Goal: Transaction & Acquisition: Subscribe to service/newsletter

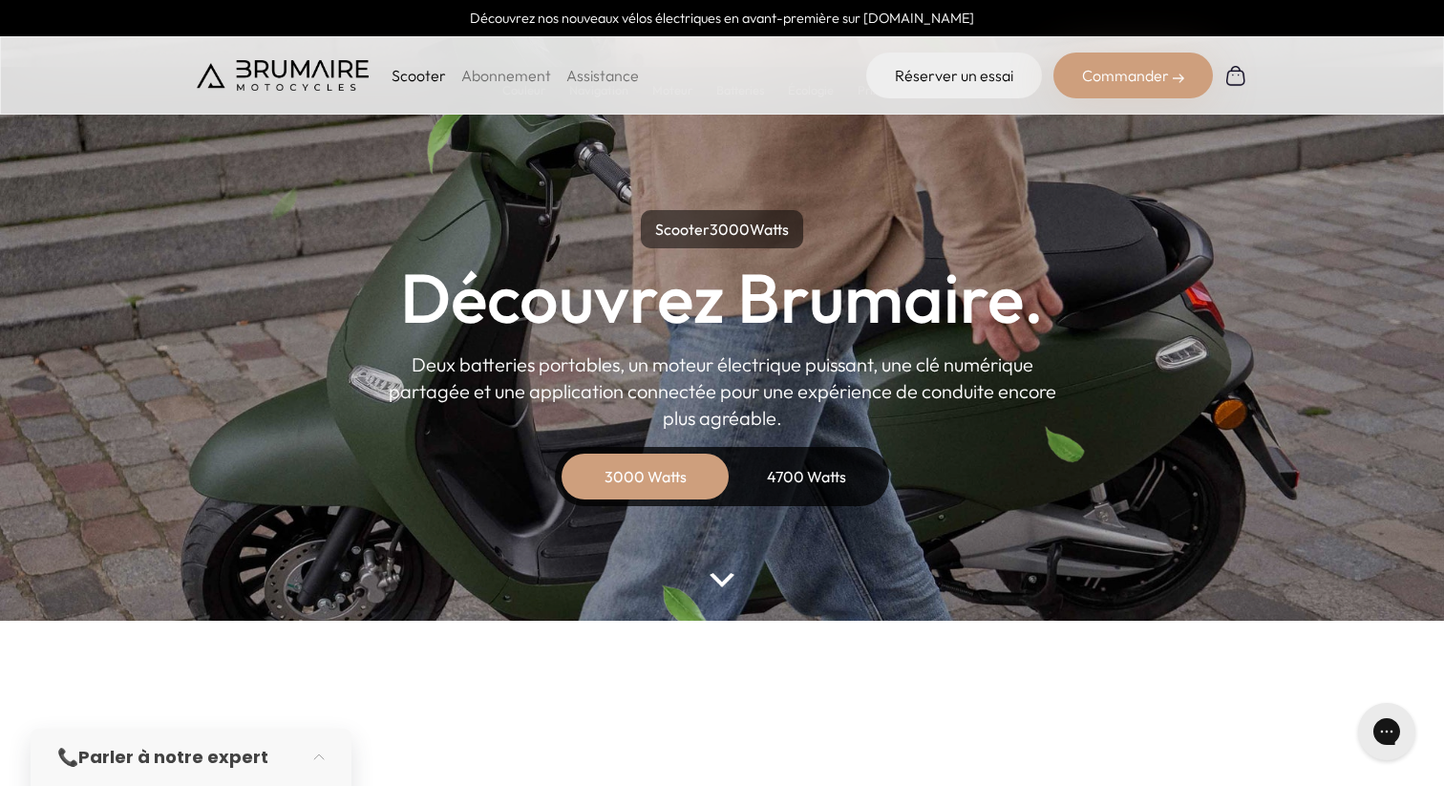
click at [491, 72] on link "Abonnement" at bounding box center [506, 75] width 90 height 19
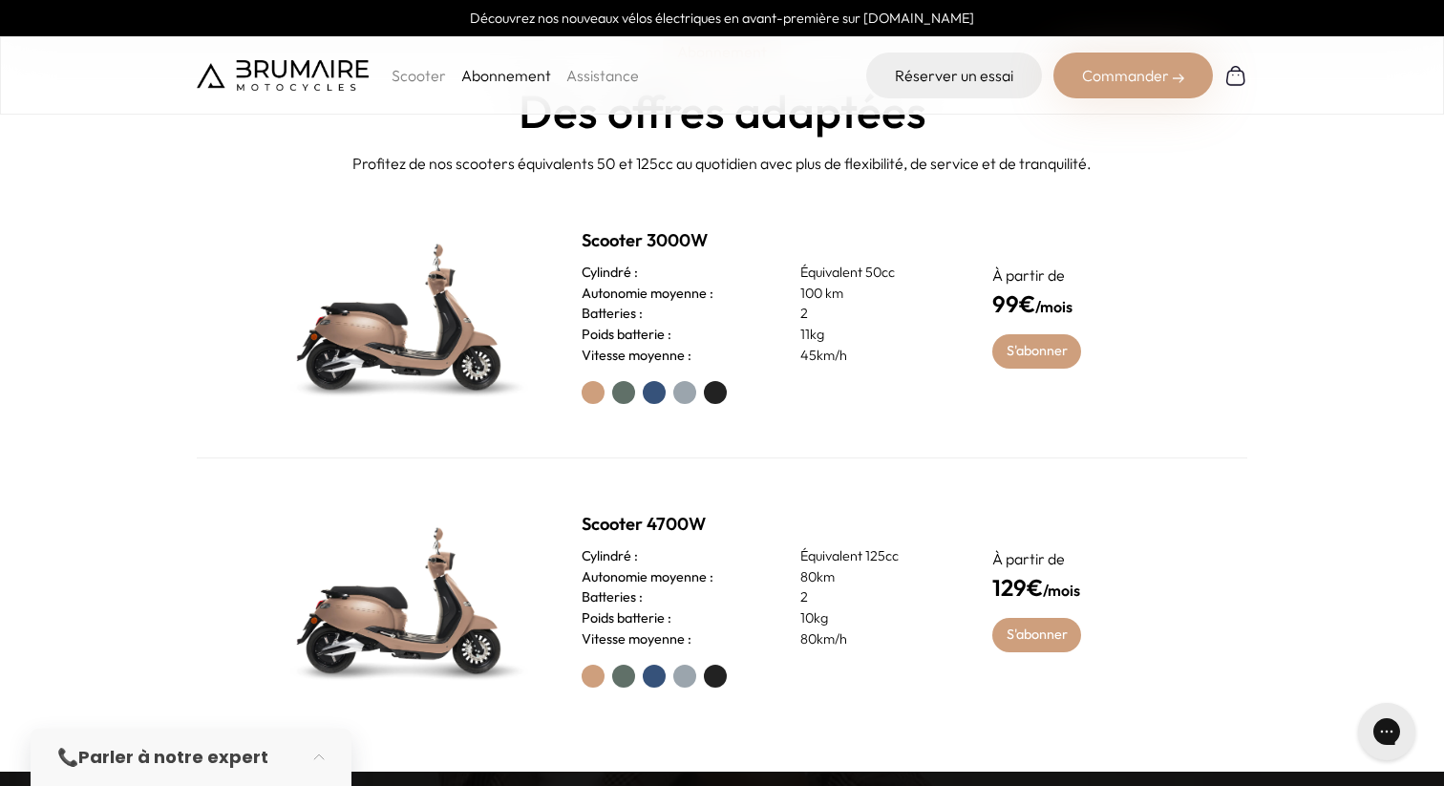
scroll to position [812, 0]
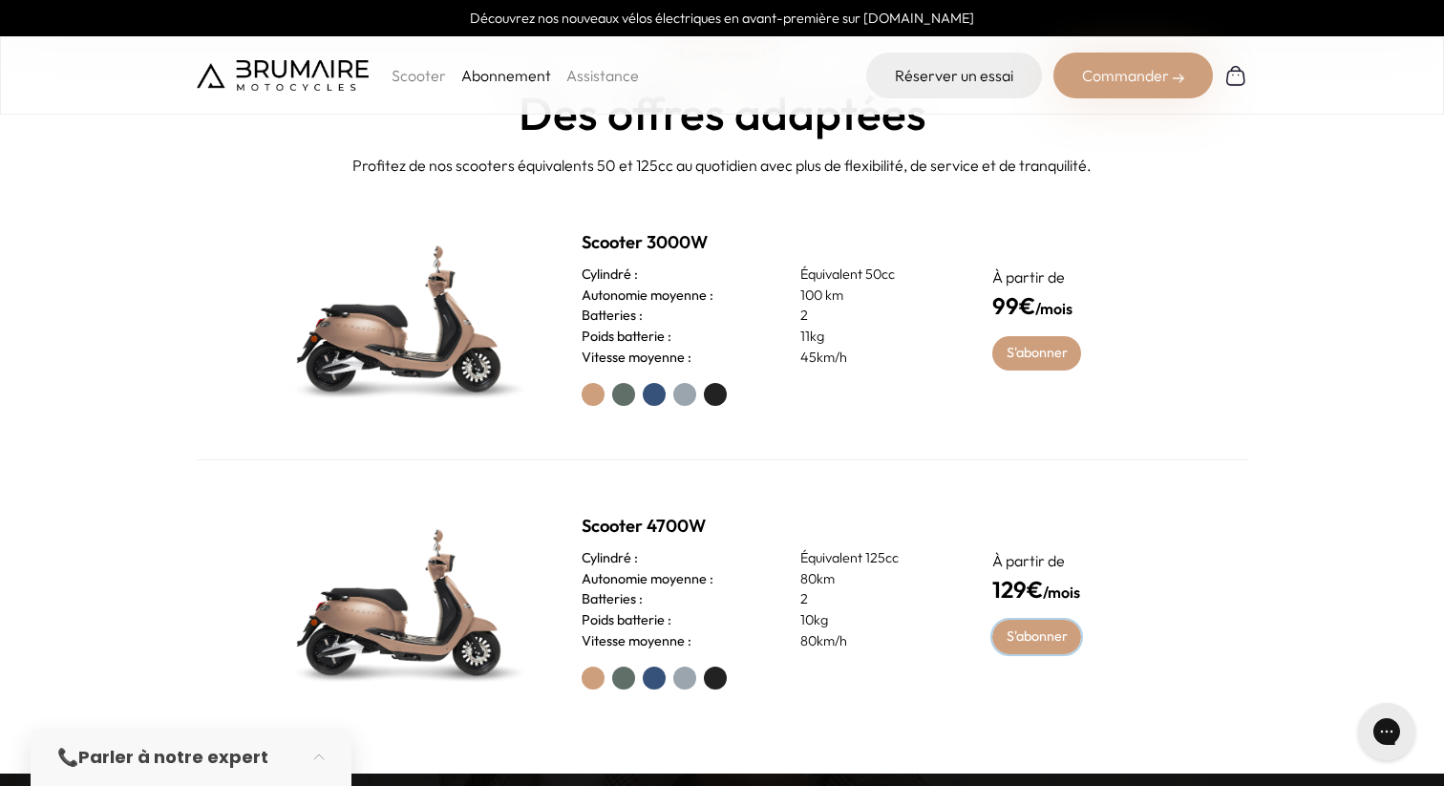
click at [1027, 635] on link "S'abonner" at bounding box center [1036, 637] width 89 height 34
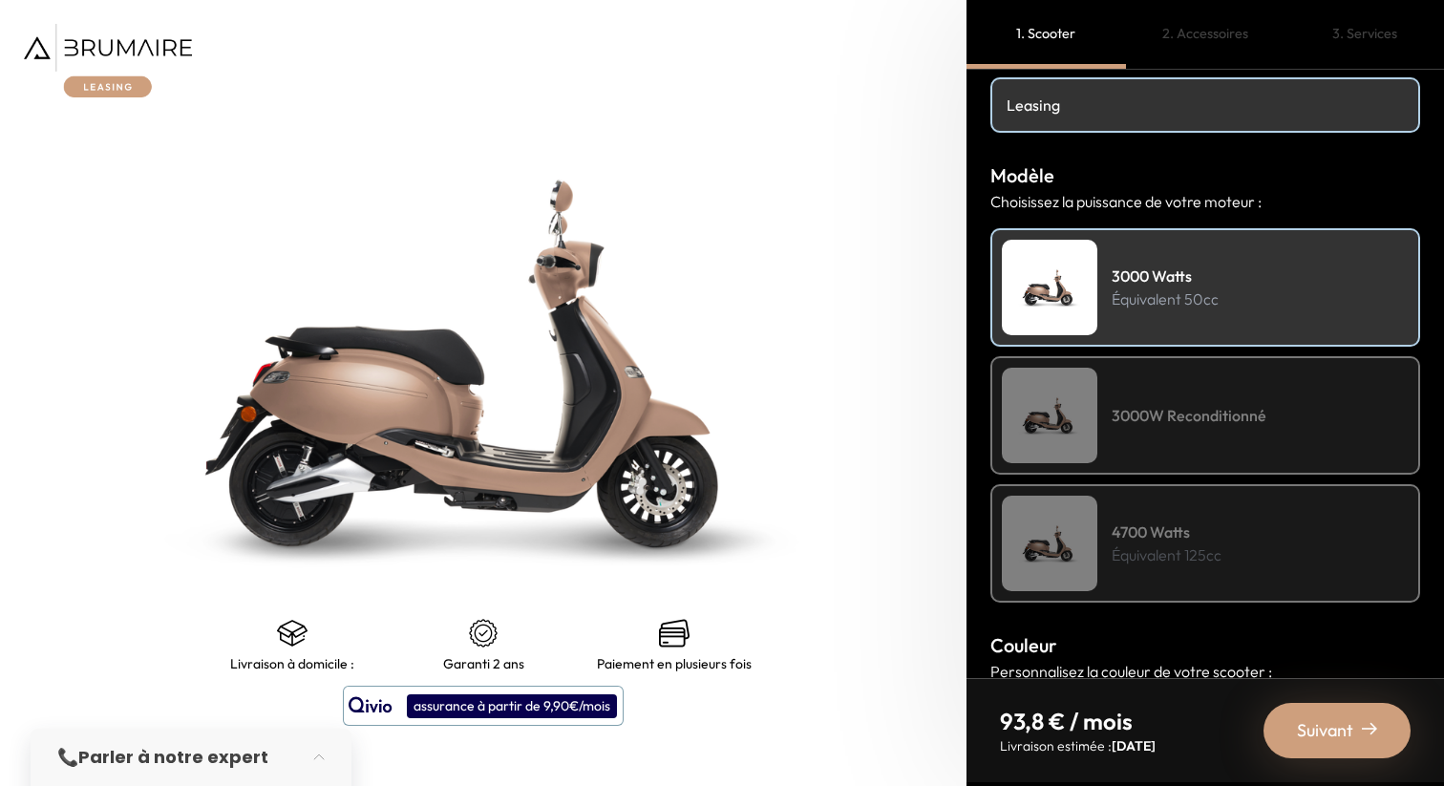
scroll to position [148, 0]
click at [1152, 536] on h4 "4700 Watts" at bounding box center [1166, 529] width 110 height 23
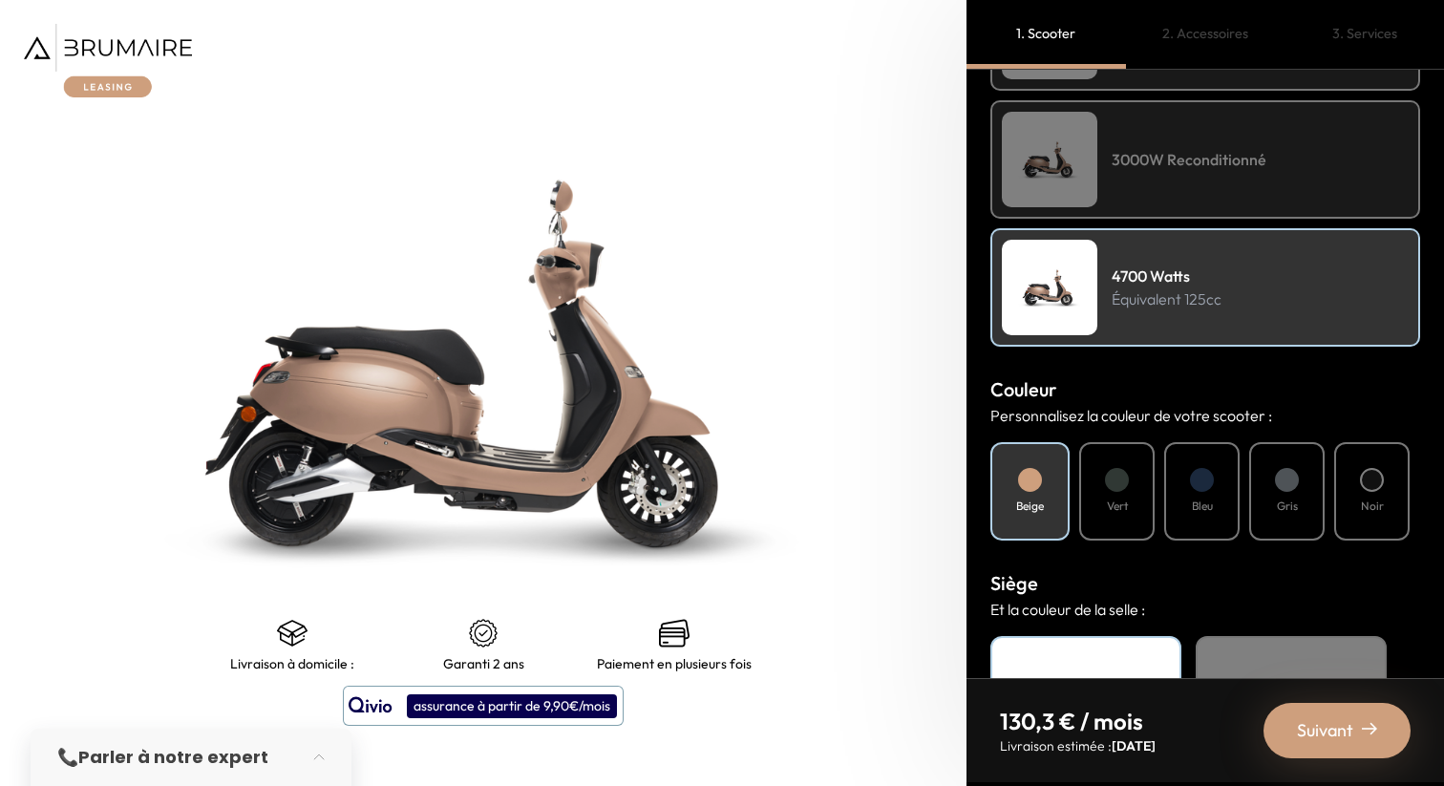
scroll to position [411, 0]
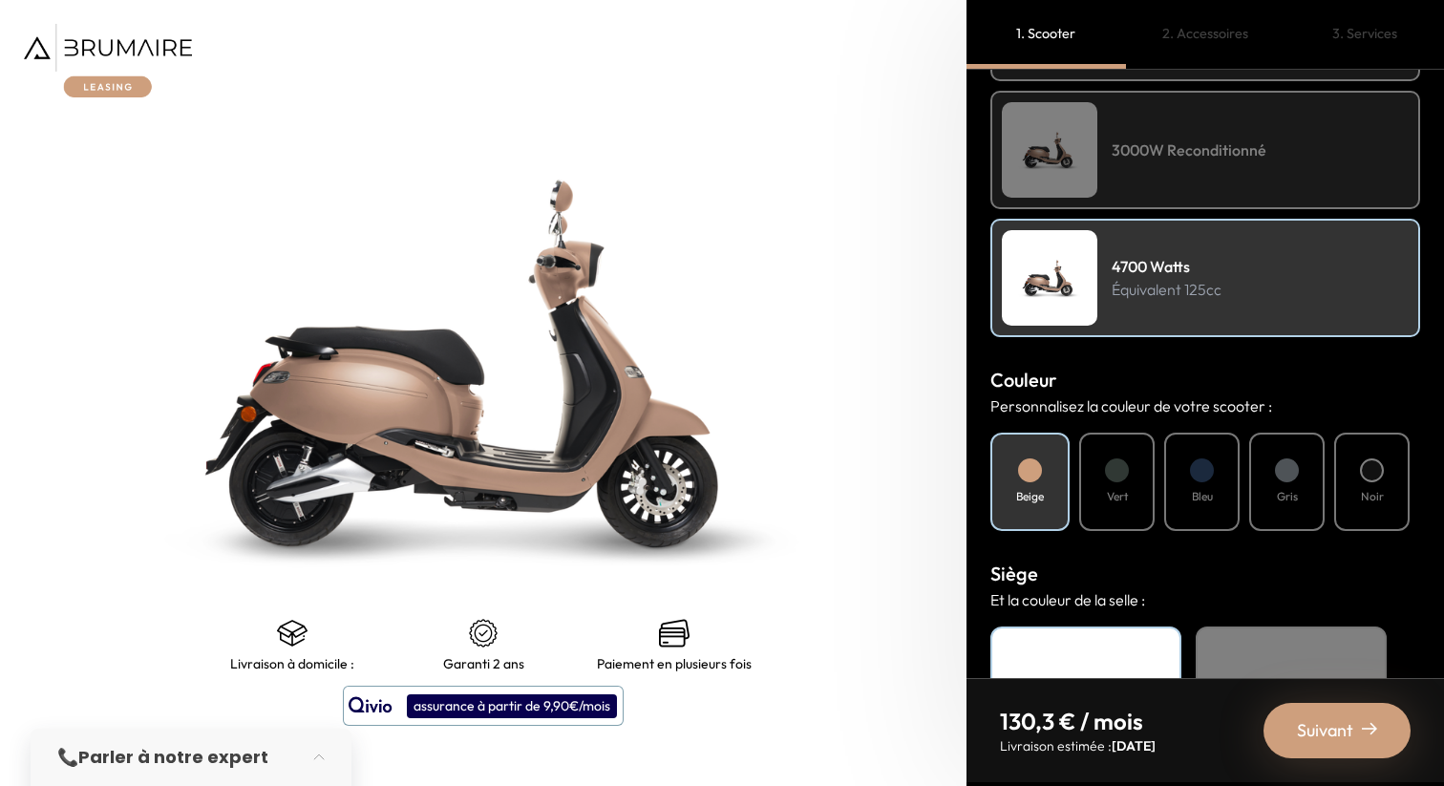
click at [1130, 485] on div "Vert" at bounding box center [1116, 481] width 75 height 98
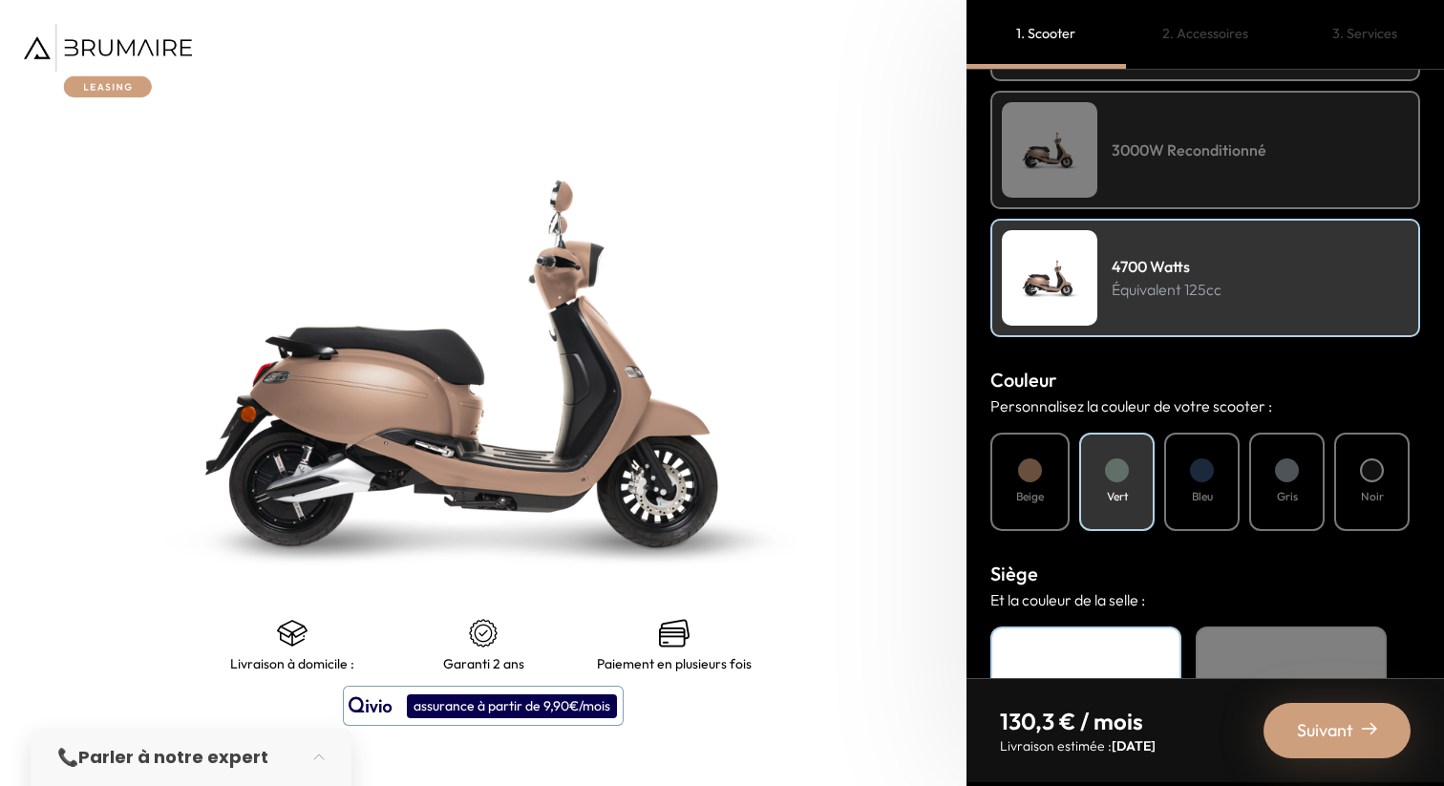
click at [1213, 485] on div "Bleu" at bounding box center [1201, 481] width 75 height 98
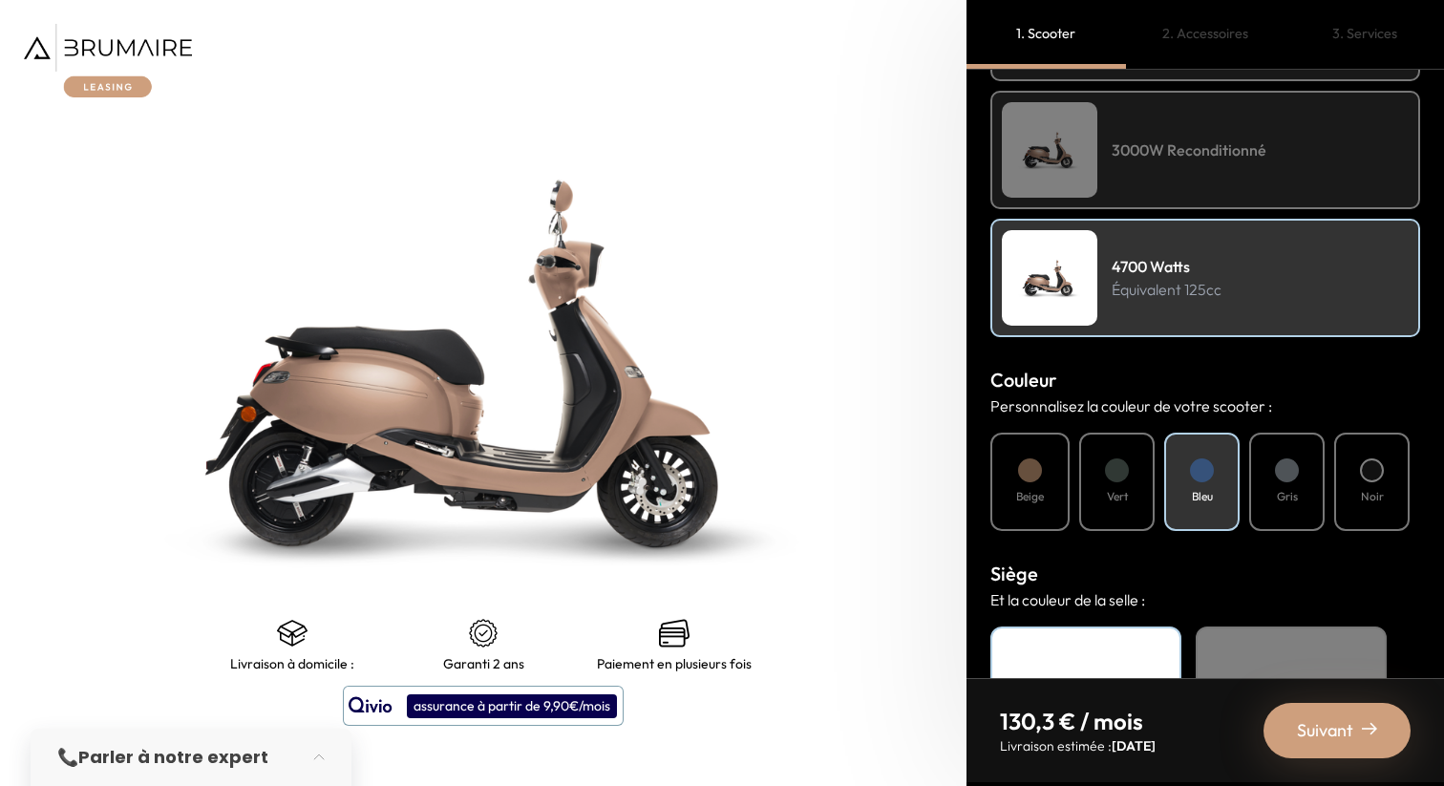
click at [1296, 485] on div "Gris" at bounding box center [1286, 481] width 75 height 98
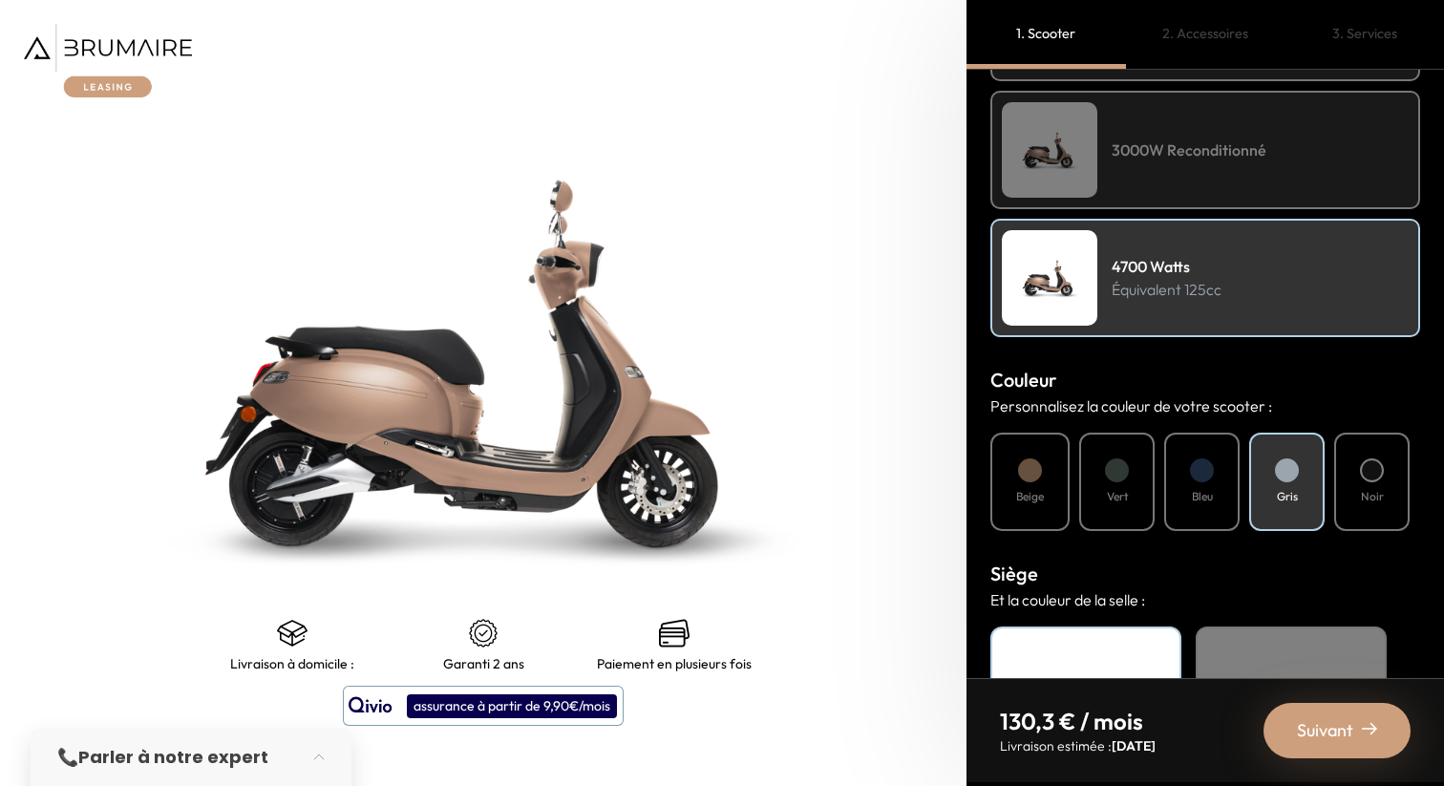
click at [1373, 481] on div "Noir" at bounding box center [1371, 481] width 75 height 98
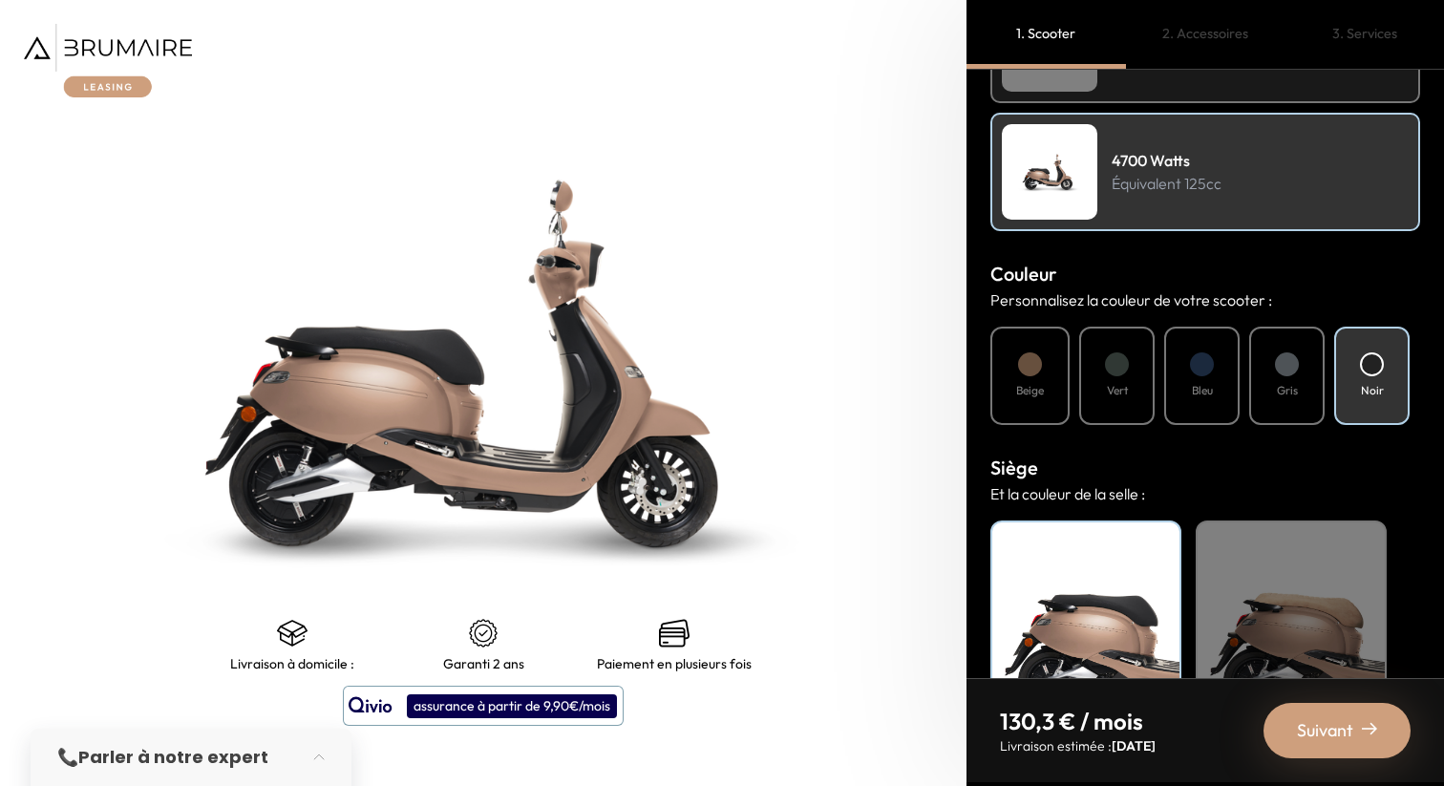
scroll to position [622, 0]
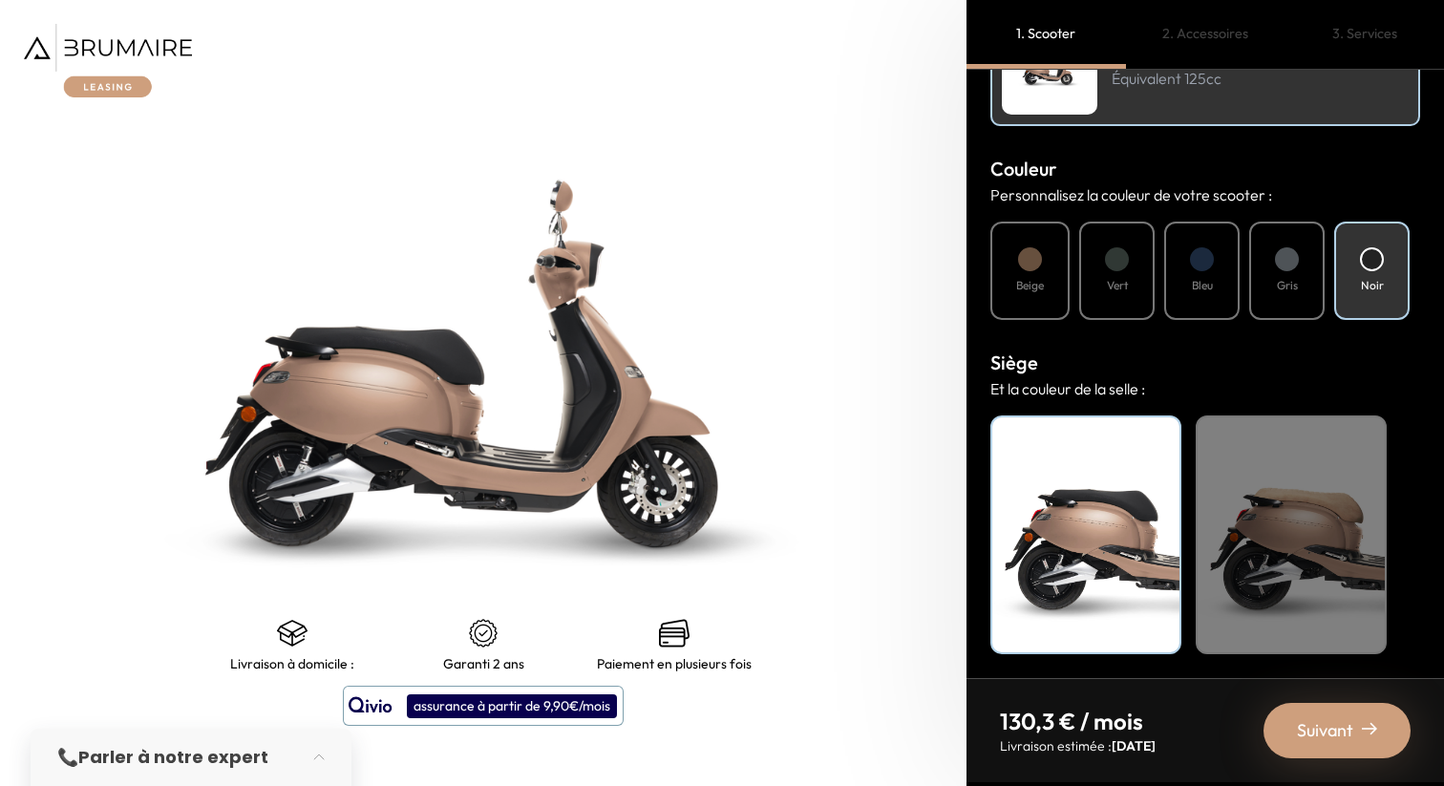
click at [1295, 517] on div "Beige" at bounding box center [1290, 534] width 191 height 239
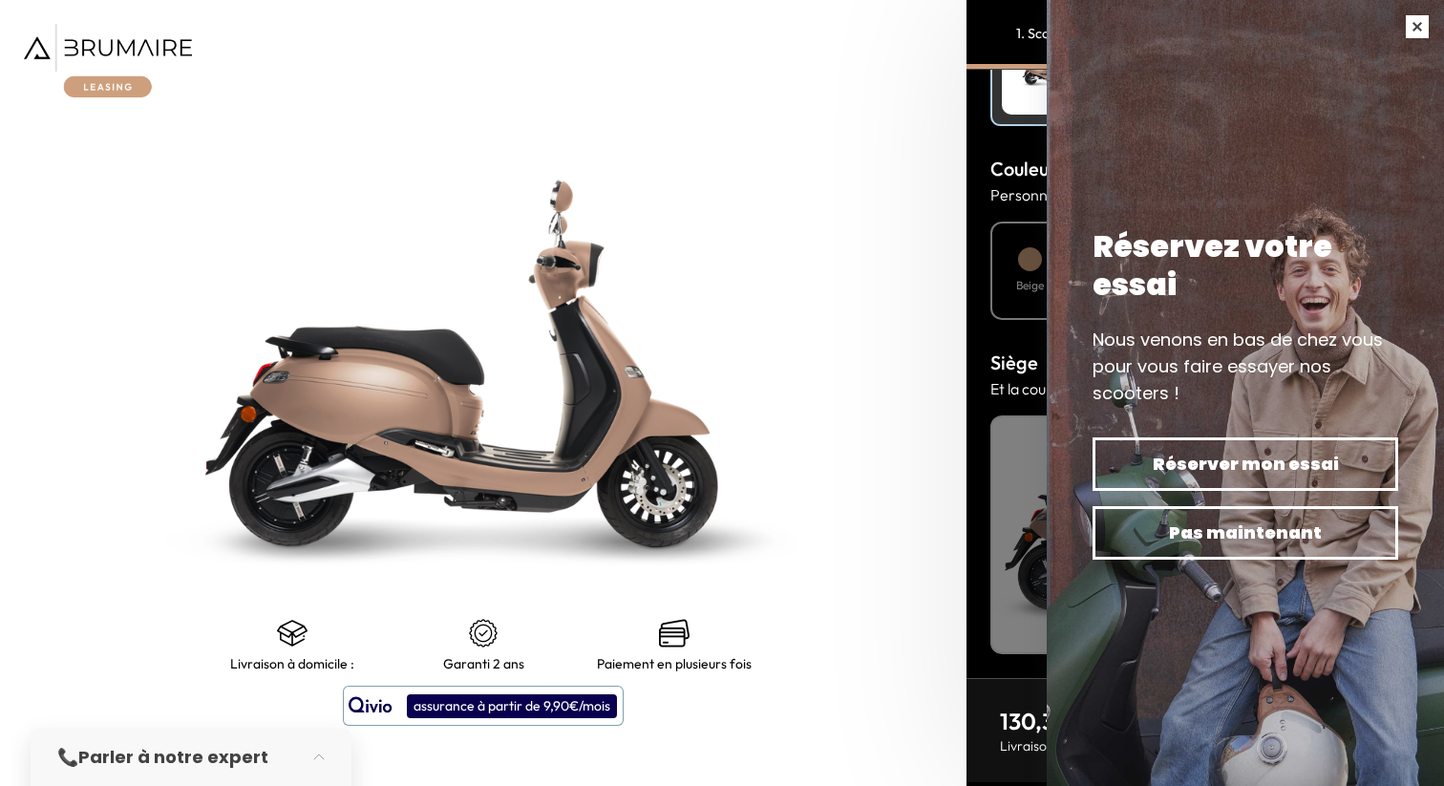
click at [1417, 28] on button "button" at bounding box center [1416, 26] width 53 height 53
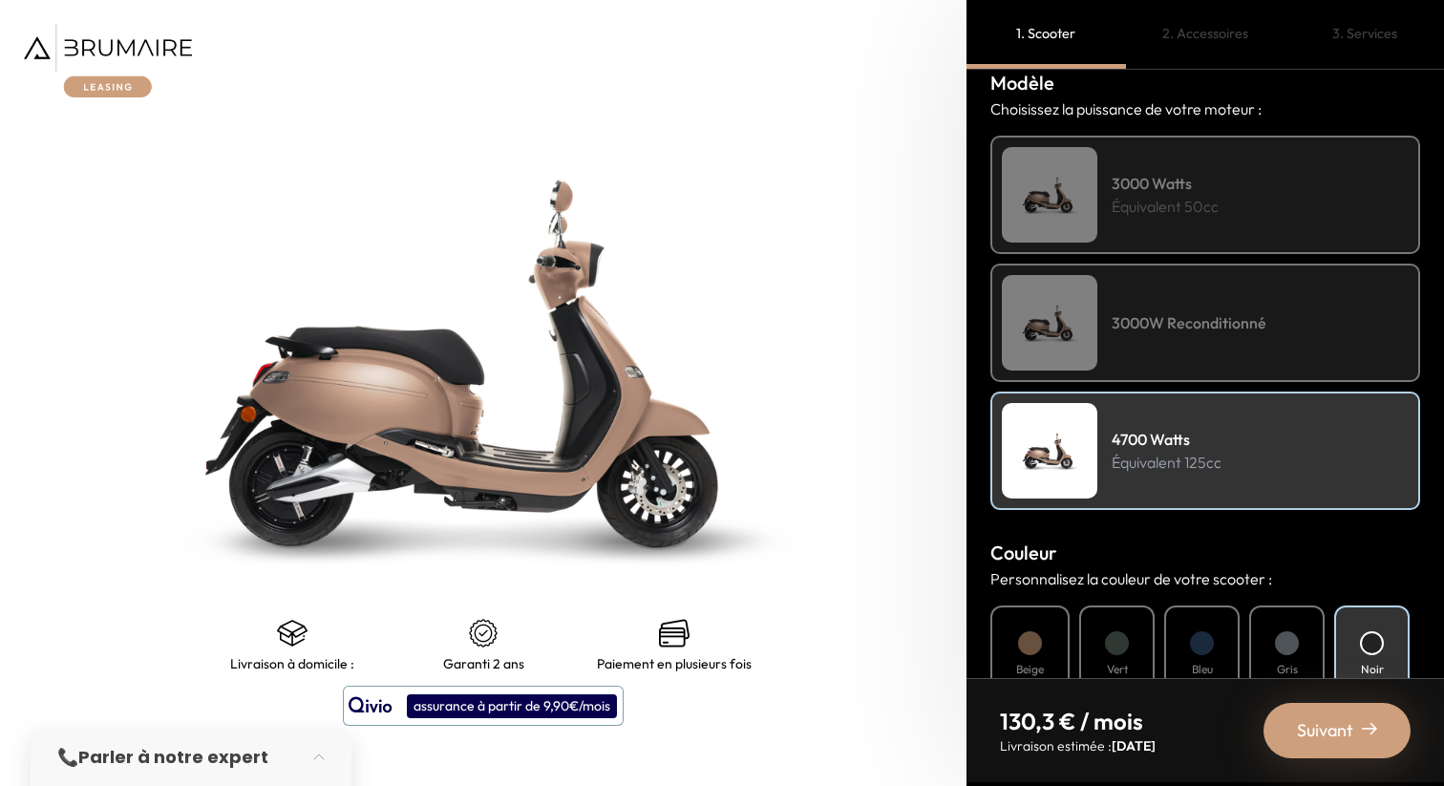
scroll to position [0, 0]
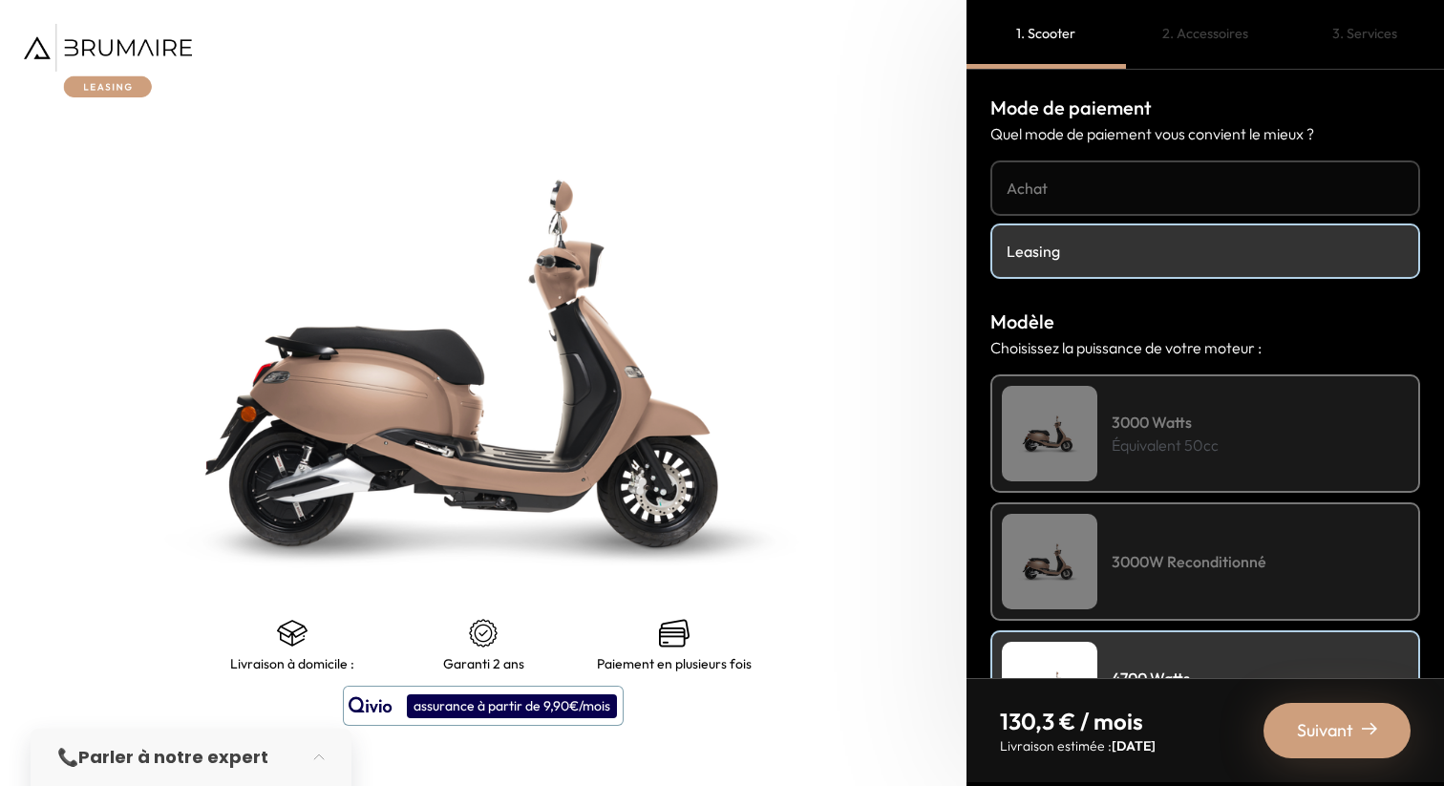
click at [1129, 174] on link "Achat" at bounding box center [1205, 187] width 430 height 55
